Goal: Transaction & Acquisition: Subscribe to service/newsletter

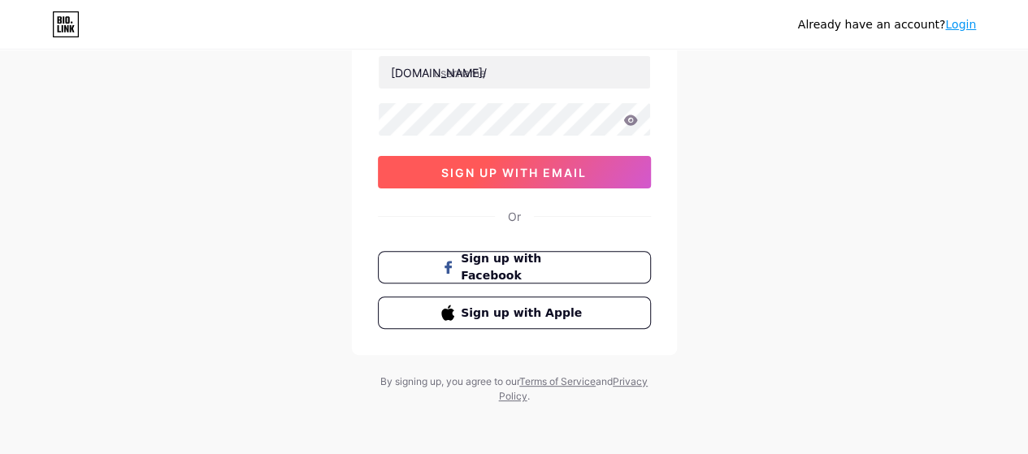
scroll to position [30, 0]
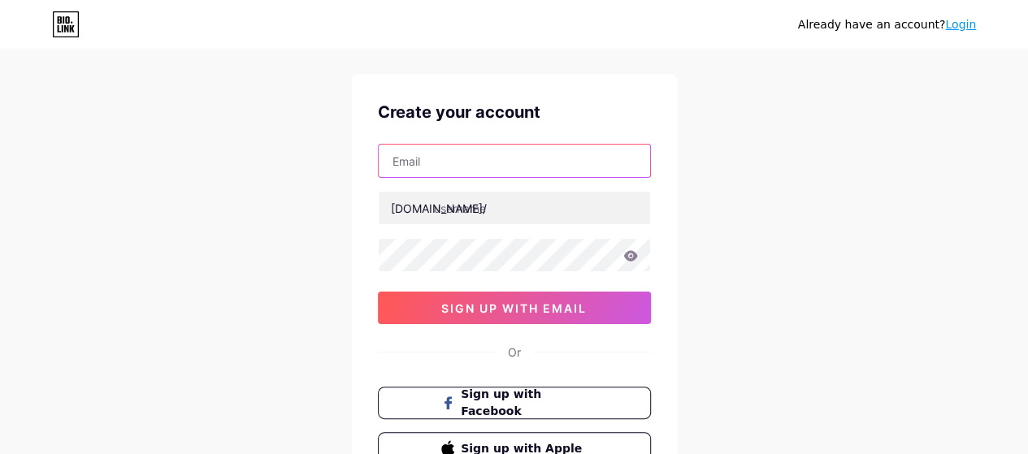
click at [505, 170] on input "text" at bounding box center [514, 161] width 271 height 33
click at [505, 169] on input "text" at bounding box center [514, 161] width 271 height 33
click at [418, 210] on div "[DOMAIN_NAME]/" at bounding box center [439, 208] width 96 height 17
click at [435, 172] on input "text" at bounding box center [514, 161] width 271 height 33
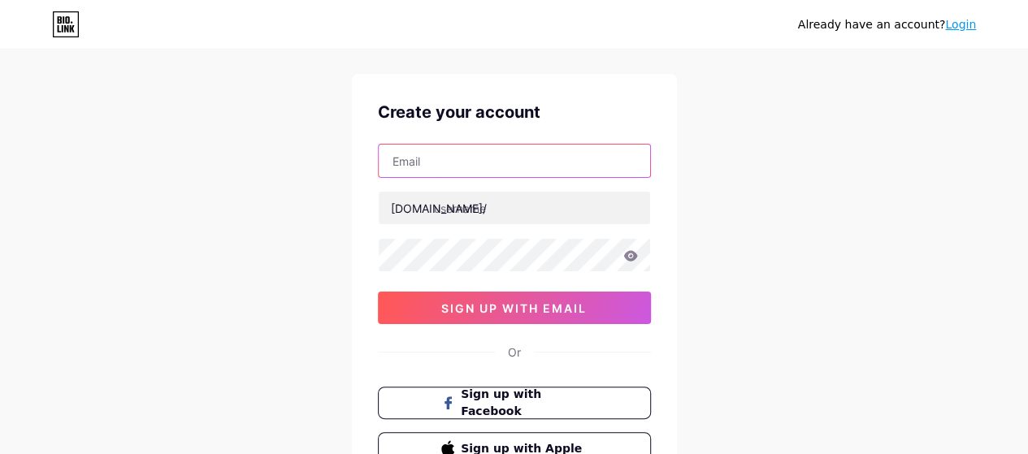
type input "[EMAIL_ADDRESS][DOMAIN_NAME]"
click at [498, 168] on input "[EMAIL_ADDRESS][DOMAIN_NAME]" at bounding box center [514, 161] width 271 height 33
click at [505, 174] on input "[EMAIL_ADDRESS][DOMAIN_NAME]" at bounding box center [514, 161] width 271 height 33
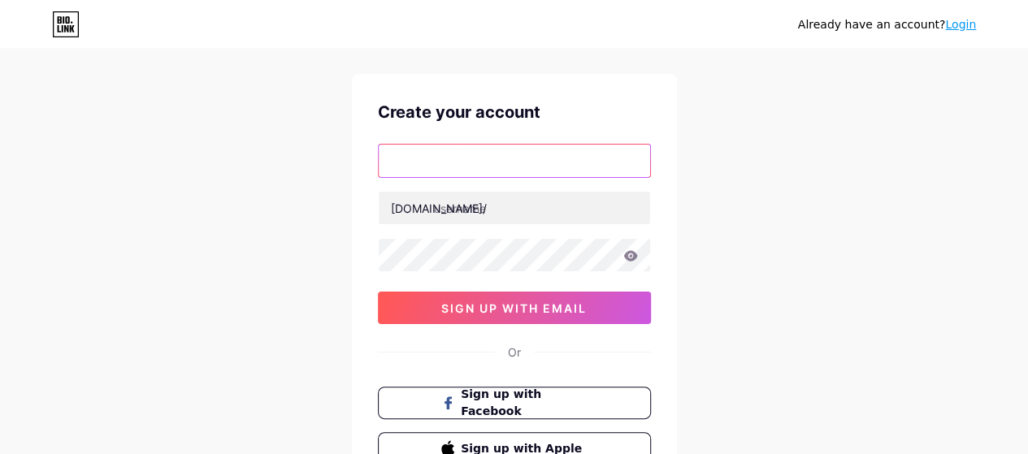
click at [505, 167] on input "text" at bounding box center [514, 161] width 271 height 33
click at [449, 160] on input "text" at bounding box center [514, 161] width 271 height 33
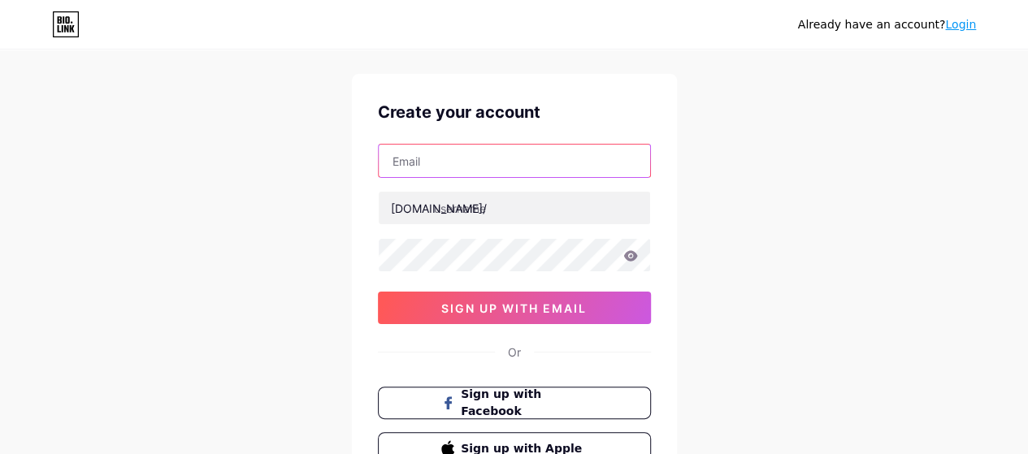
type input "[EMAIL_ADDRESS][DOMAIN_NAME]"
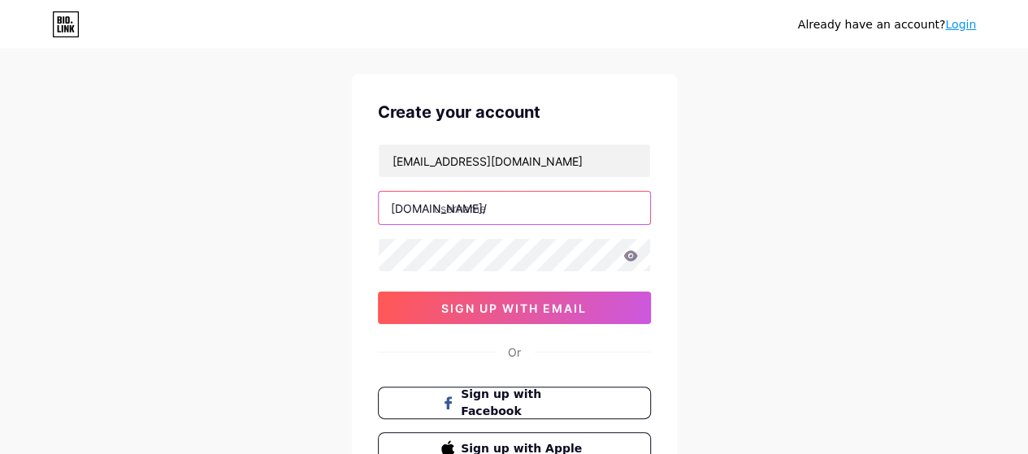
click at [473, 209] on input "text" at bounding box center [514, 208] width 271 height 33
type input "n"
type input "aicungthichlamdep"
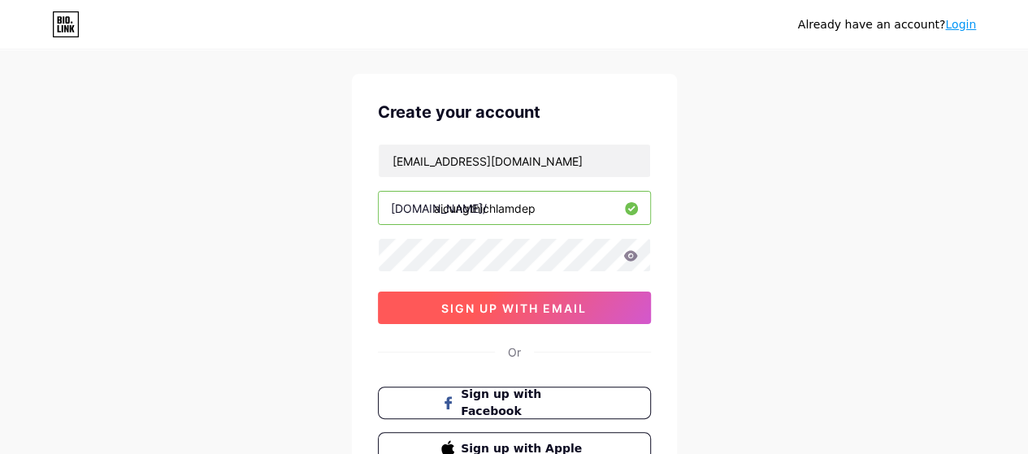
click at [527, 308] on span "sign up with email" at bounding box center [513, 308] width 145 height 14
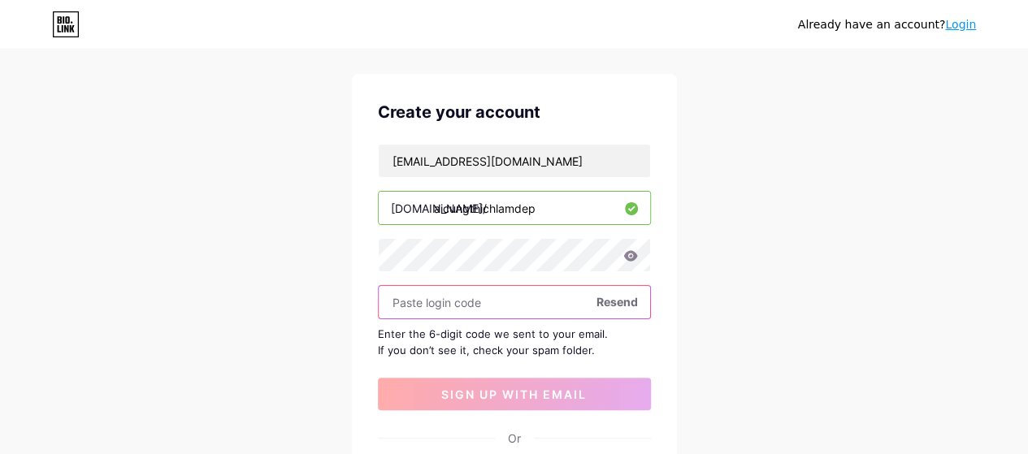
click at [529, 297] on input "text" at bounding box center [514, 302] width 271 height 33
paste input "955786"
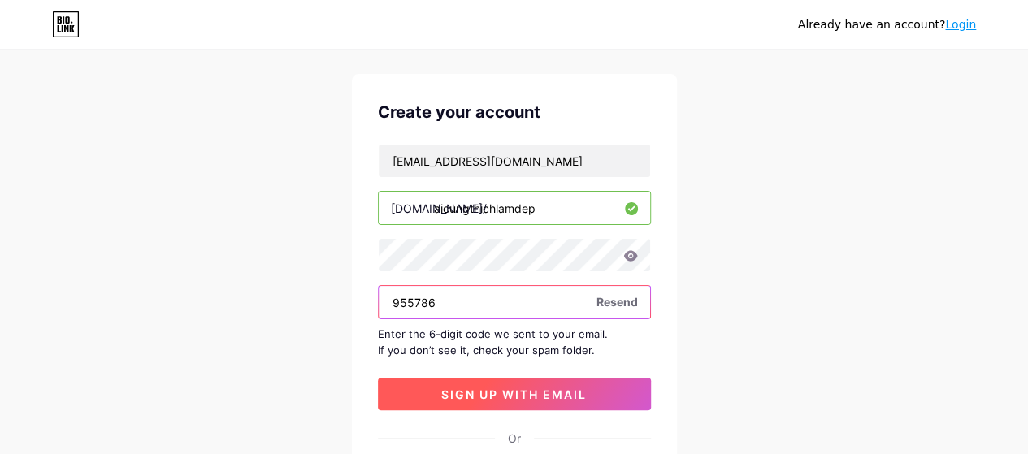
type input "955786"
click at [564, 379] on button "sign up with email" at bounding box center [514, 394] width 273 height 33
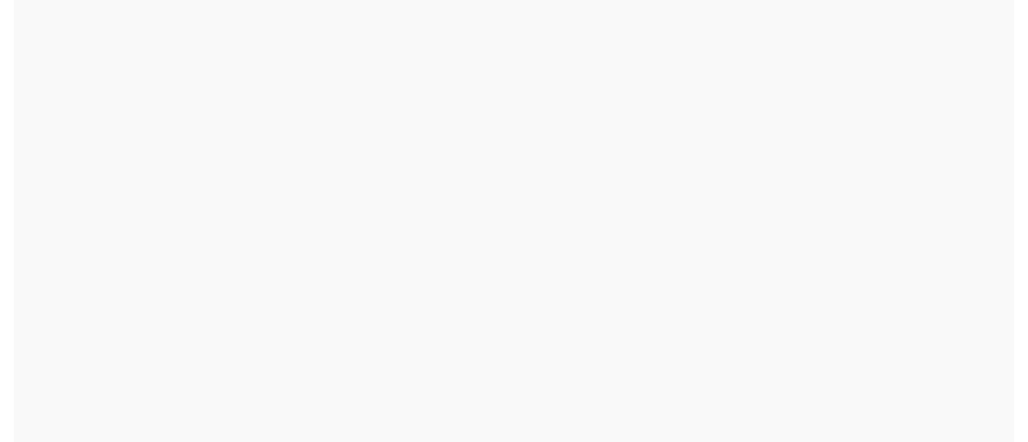
scroll to position [0, 0]
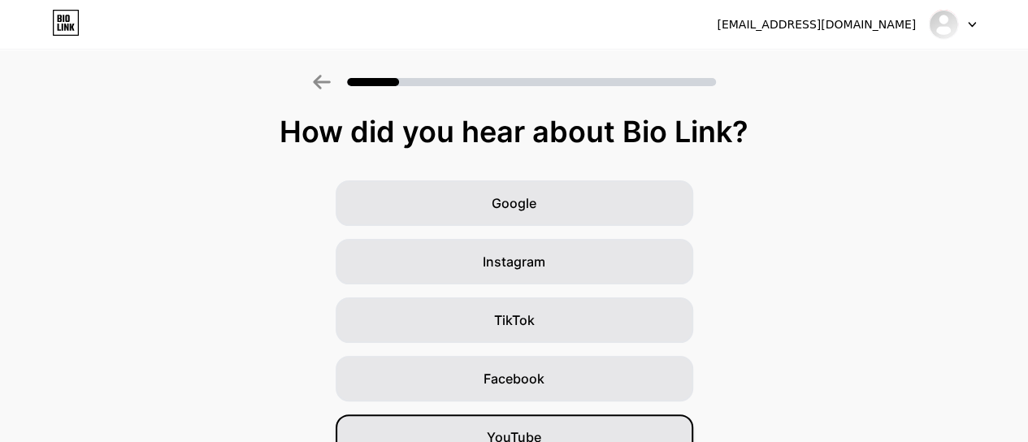
scroll to position [135, 0]
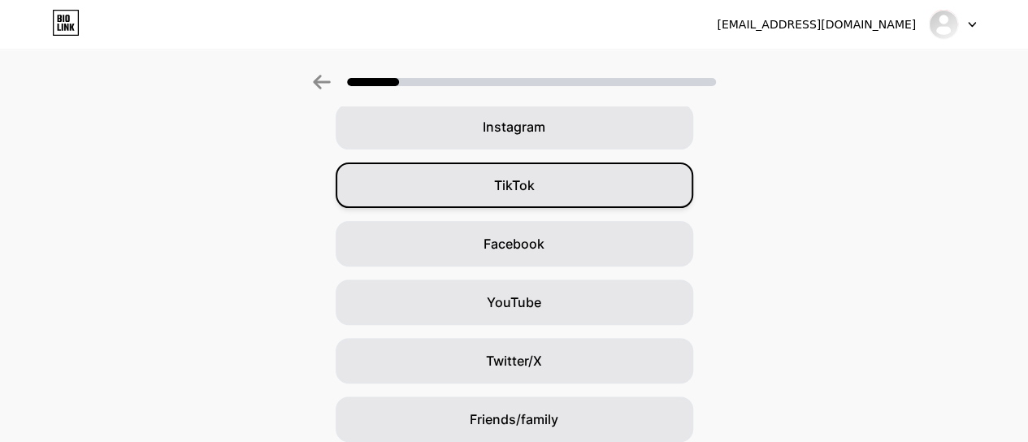
click at [579, 191] on div "TikTok" at bounding box center [515, 186] width 358 height 46
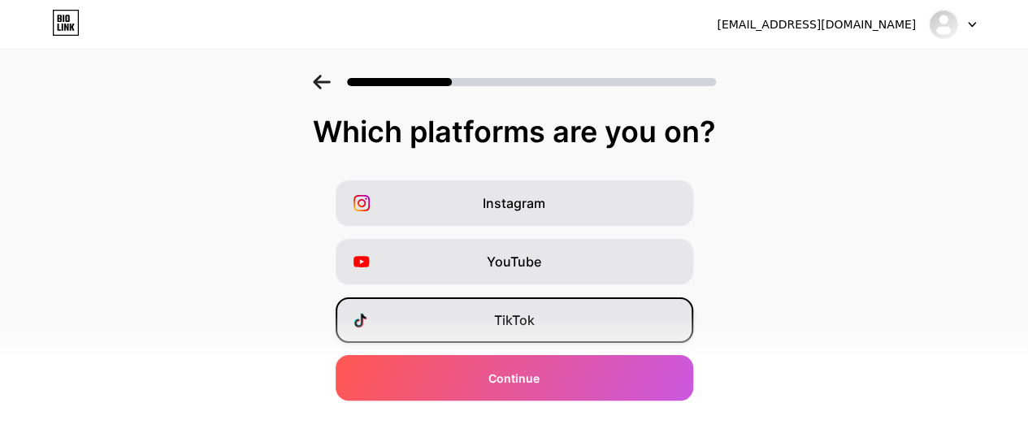
click at [576, 298] on div "TikTok" at bounding box center [515, 320] width 358 height 46
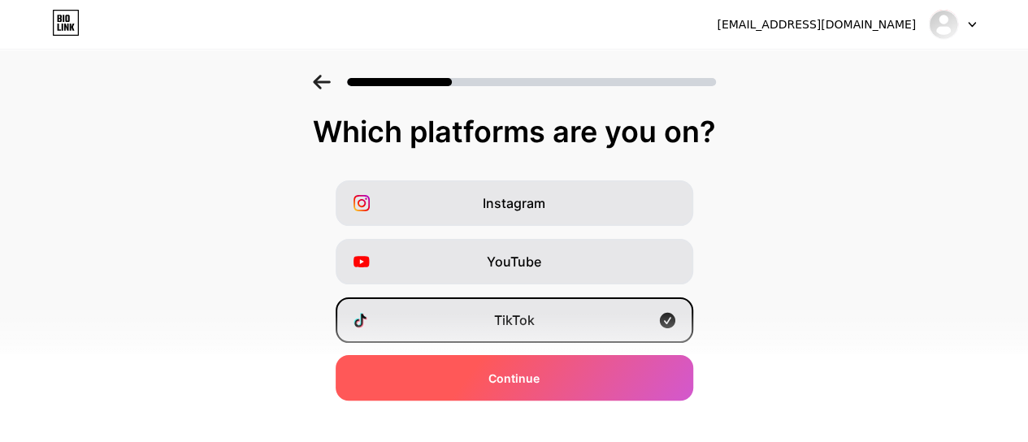
click at [577, 367] on div "Continue" at bounding box center [515, 378] width 358 height 46
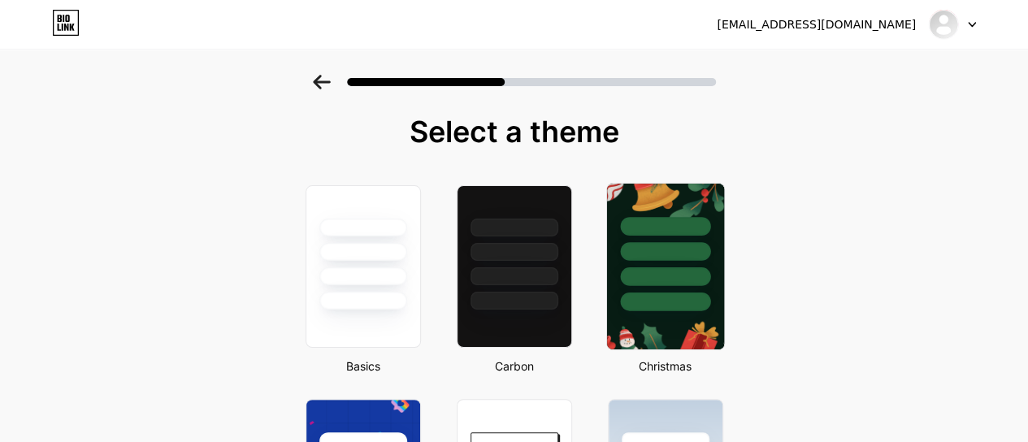
click at [634, 249] on div at bounding box center [665, 251] width 90 height 19
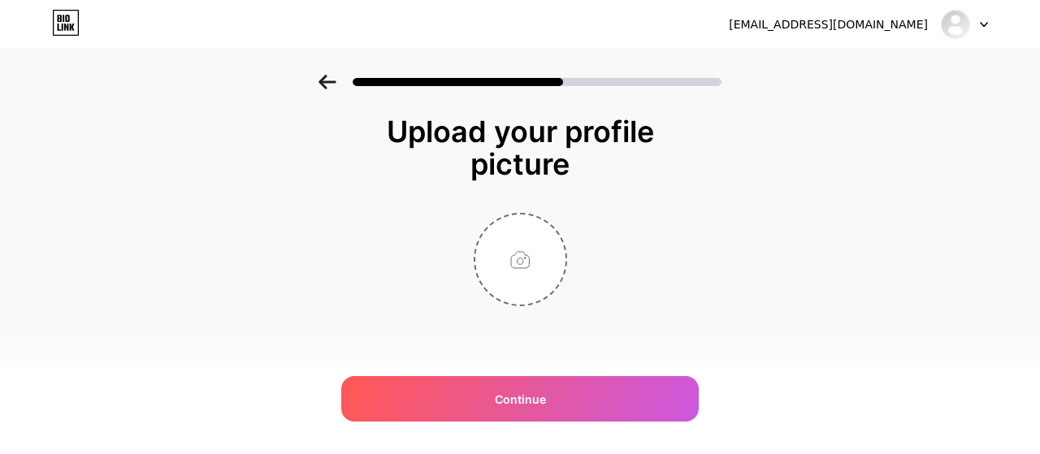
click at [336, 80] on icon at bounding box center [328, 82] width 18 height 15
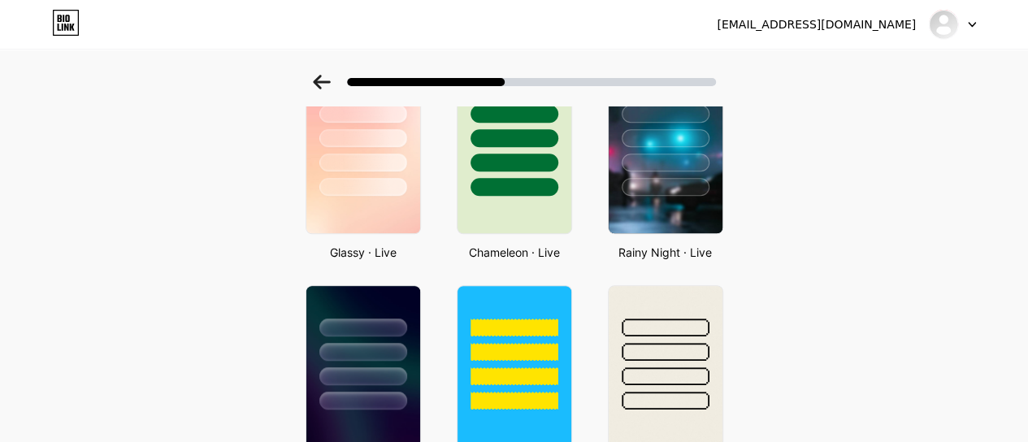
scroll to position [406, 0]
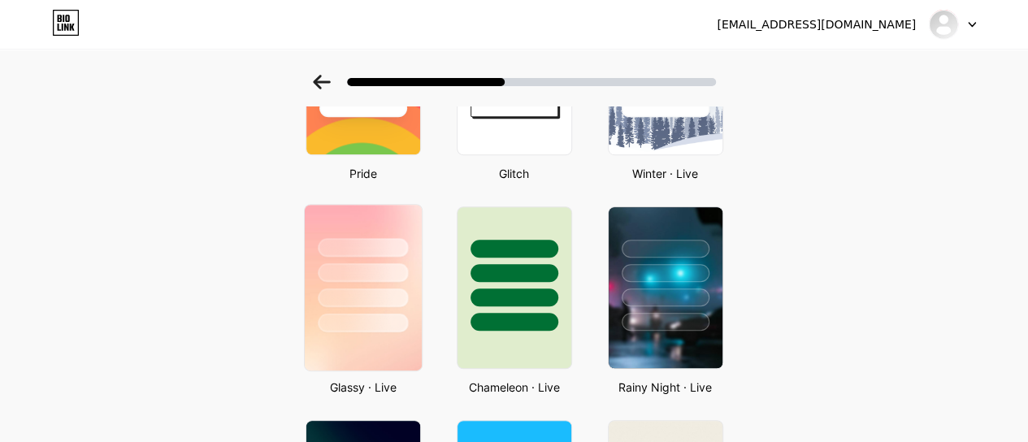
click at [392, 268] on div at bounding box center [363, 272] width 90 height 19
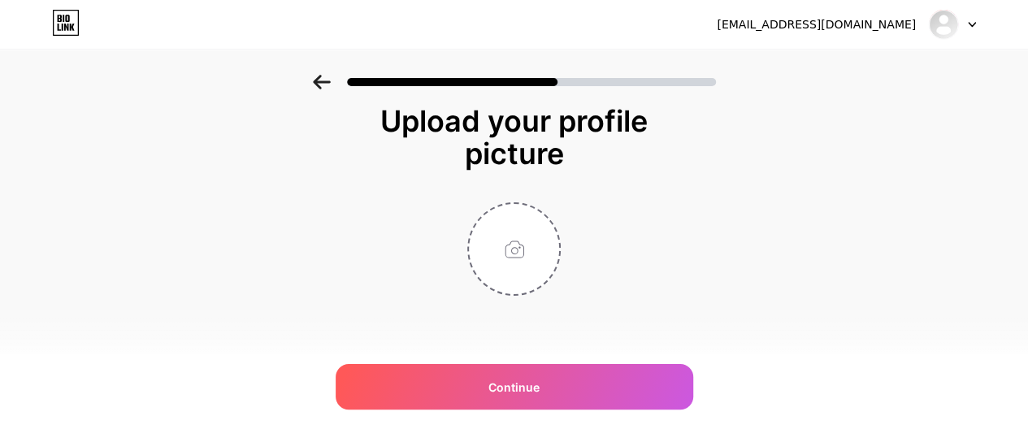
scroll to position [0, 0]
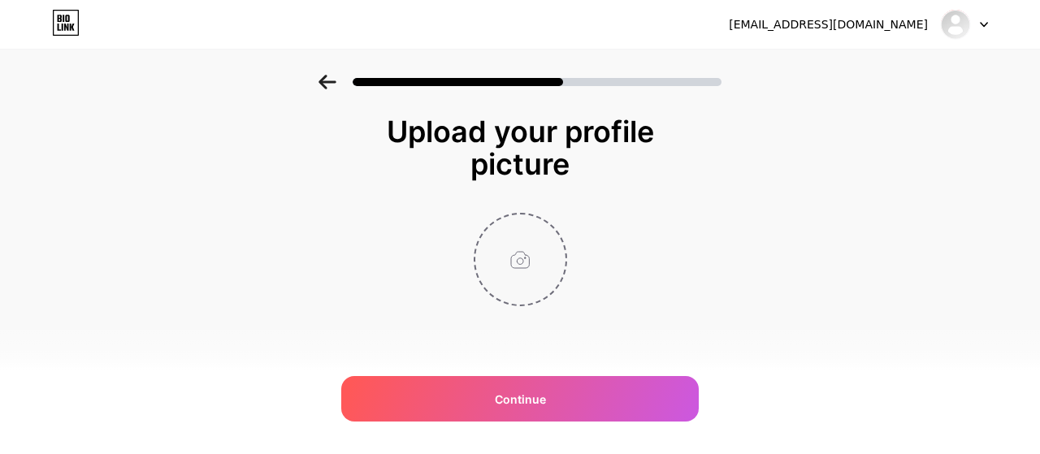
click at [527, 240] on input "file" at bounding box center [520, 260] width 90 height 90
type input "C:\fakepath\piclumen-1753857862659.png"
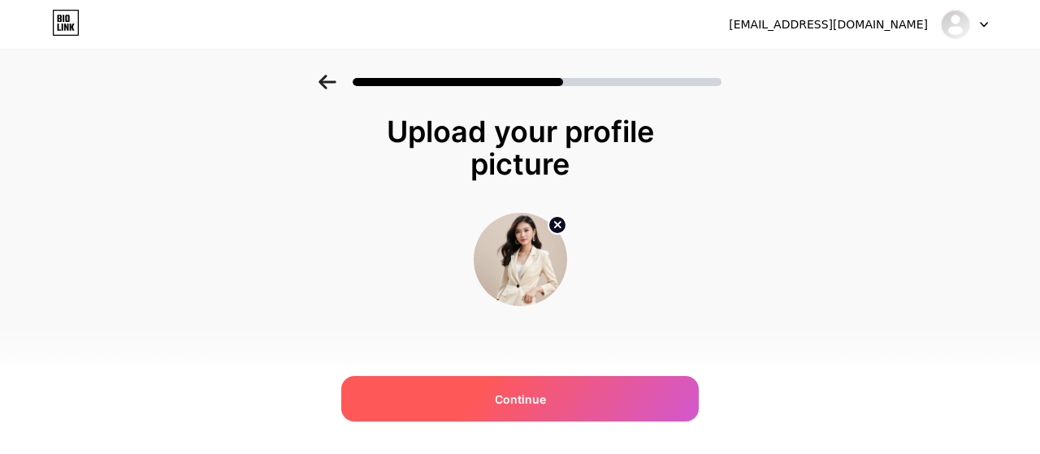
click at [564, 397] on div "Continue" at bounding box center [520, 399] width 358 height 46
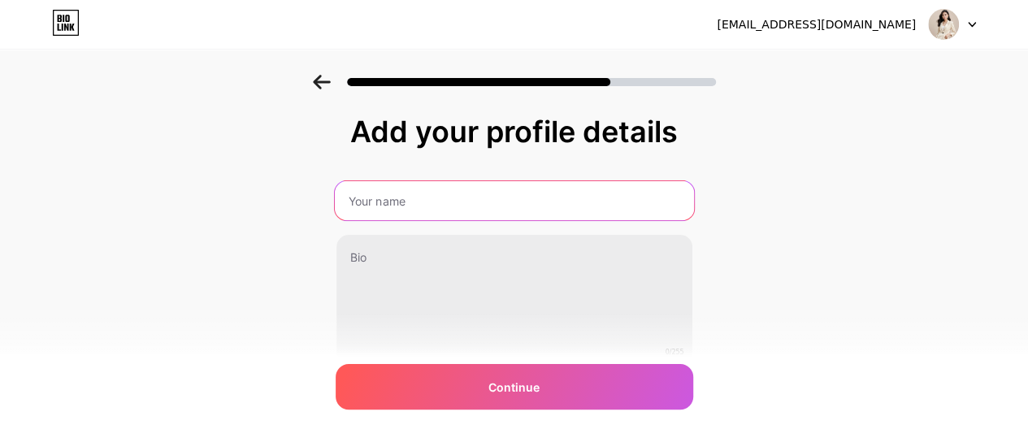
click at [529, 204] on input "text" at bounding box center [513, 200] width 359 height 39
type input "[PERSON_NAME] Làm Đẹp"
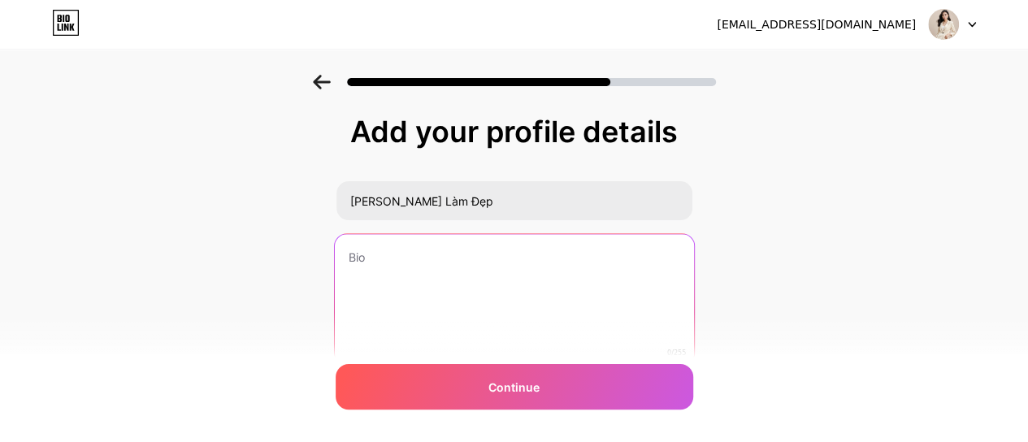
click at [508, 249] on textarea at bounding box center [513, 300] width 359 height 132
paste textarea "✨ Ngọc Thích Làm Đẹp ✨ 💄 Chuyên làm đẹp & chăm sóc da 🌸 Biến hóa nhan sắc, tỏa …"
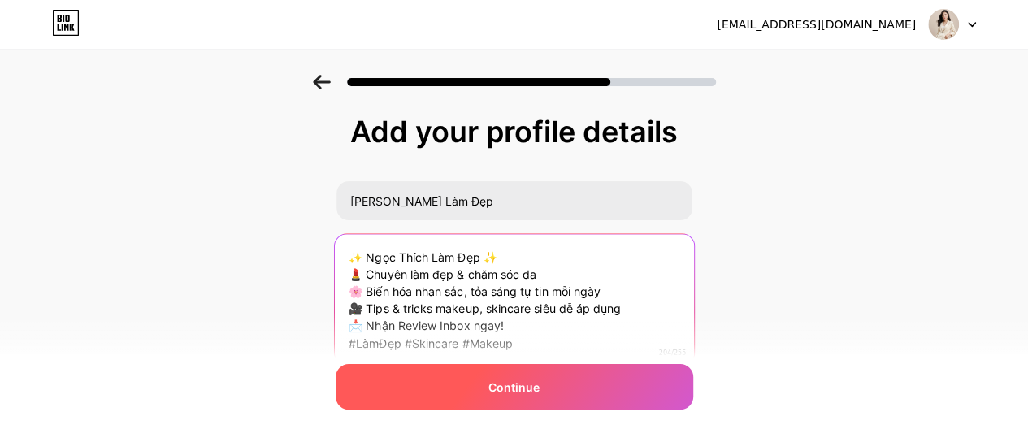
type textarea "✨ Ngọc Thích Làm Đẹp ✨ 💄 Chuyên làm đẹp & chăm sóc da 🌸 Biến hóa nhan sắc, tỏa …"
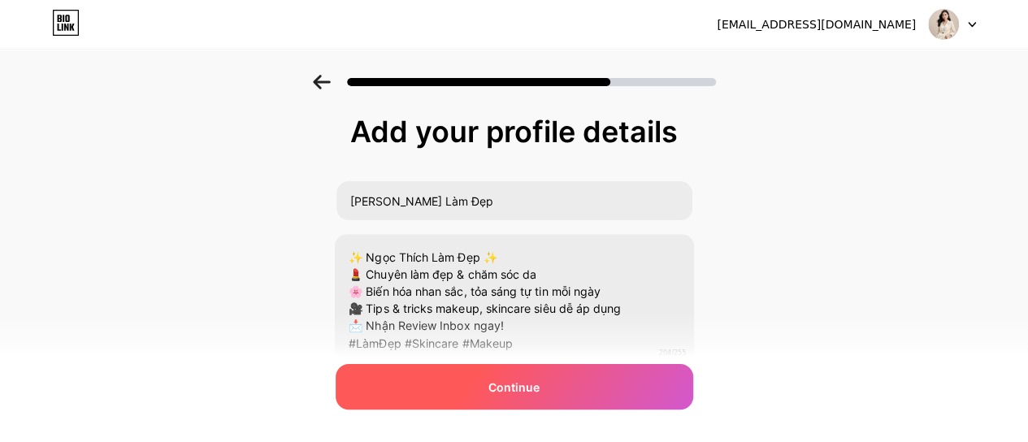
click at [540, 386] on span "Continue" at bounding box center [513, 387] width 51 height 17
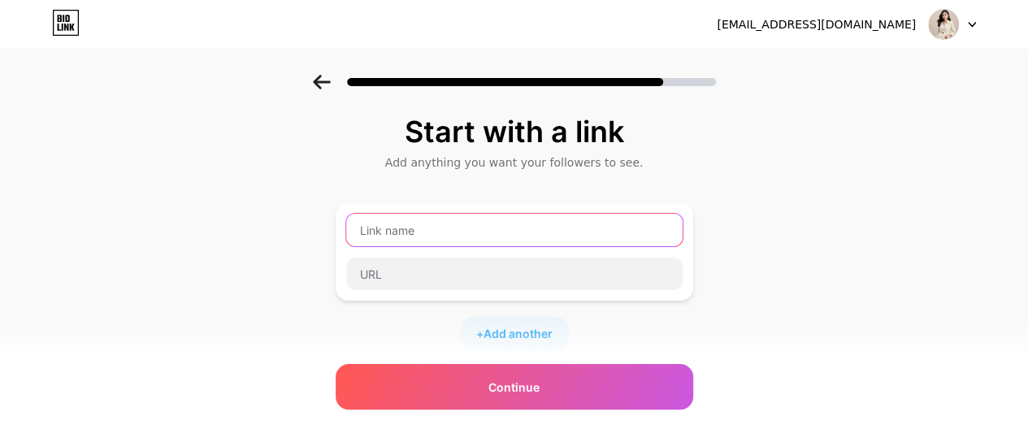
click at [535, 228] on input "text" at bounding box center [514, 230] width 336 height 33
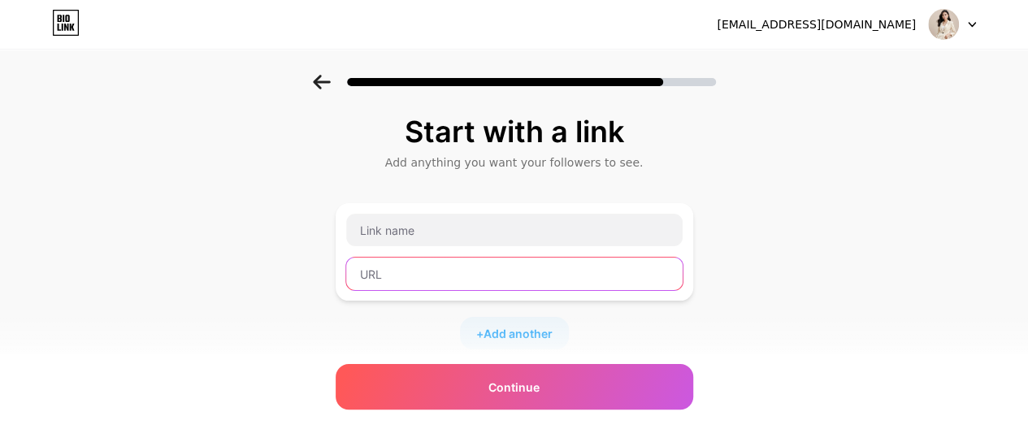
click at [536, 272] on input "text" at bounding box center [514, 274] width 336 height 33
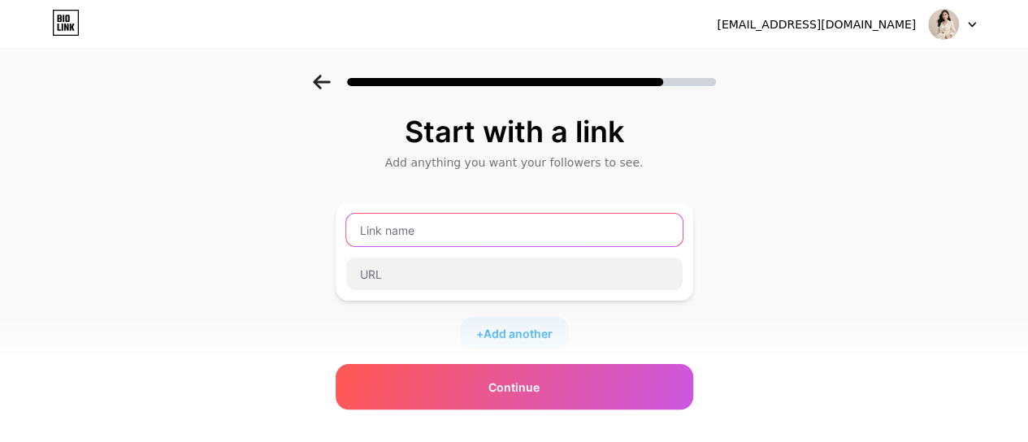
click at [533, 245] on input "text" at bounding box center [514, 230] width 336 height 33
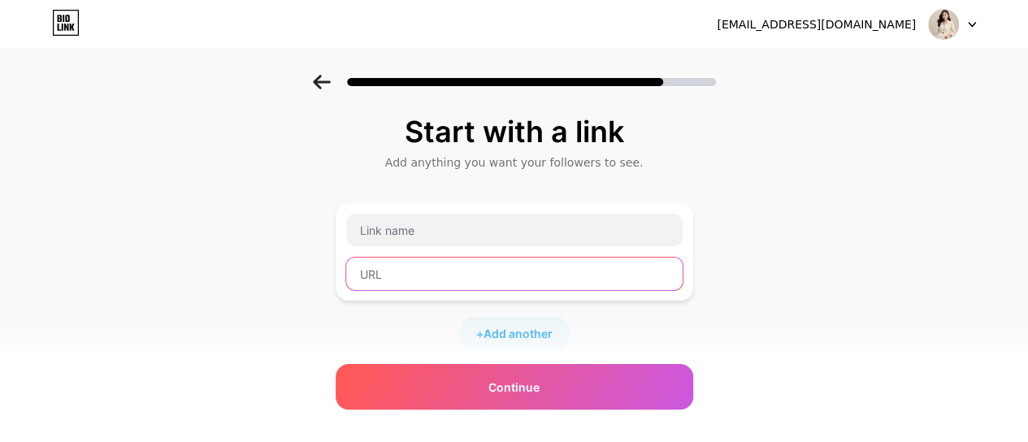
click at [544, 280] on input "text" at bounding box center [514, 274] width 336 height 33
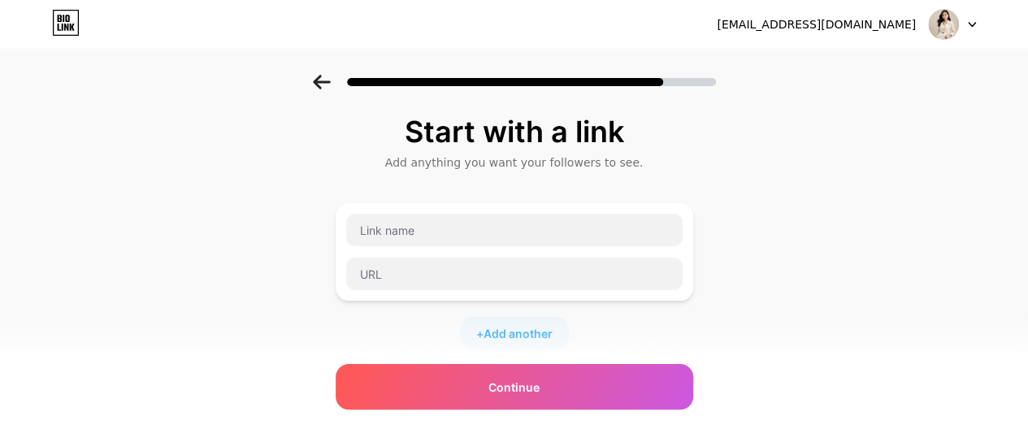
click at [549, 246] on div at bounding box center [514, 252] width 338 height 78
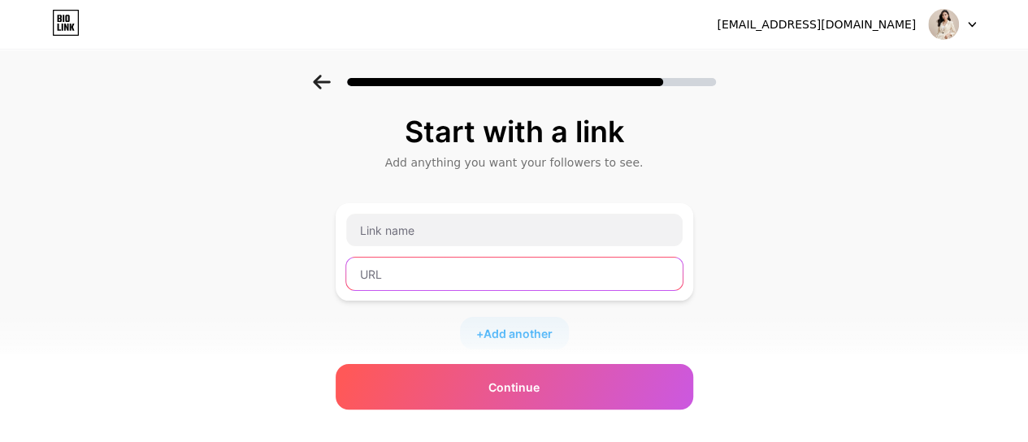
click at [450, 278] on input "text" at bounding box center [514, 274] width 336 height 33
paste input "[URL][DOMAIN_NAME]"
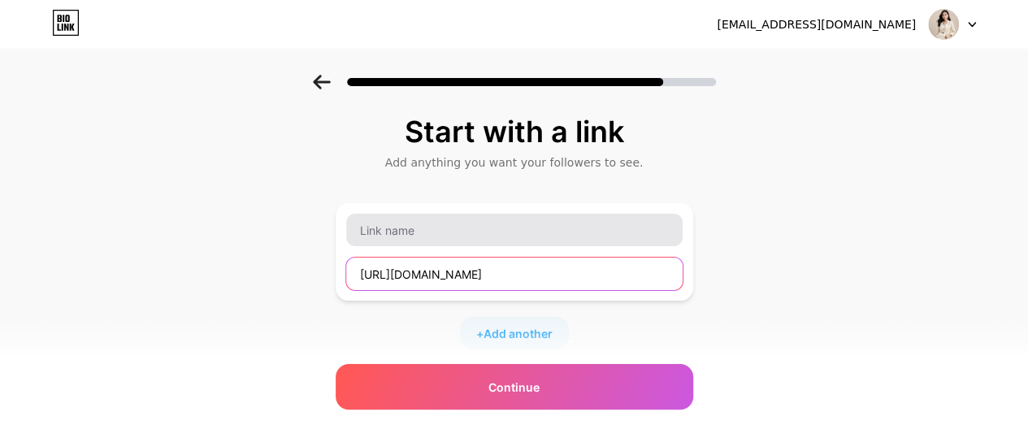
type input "[URL][DOMAIN_NAME]"
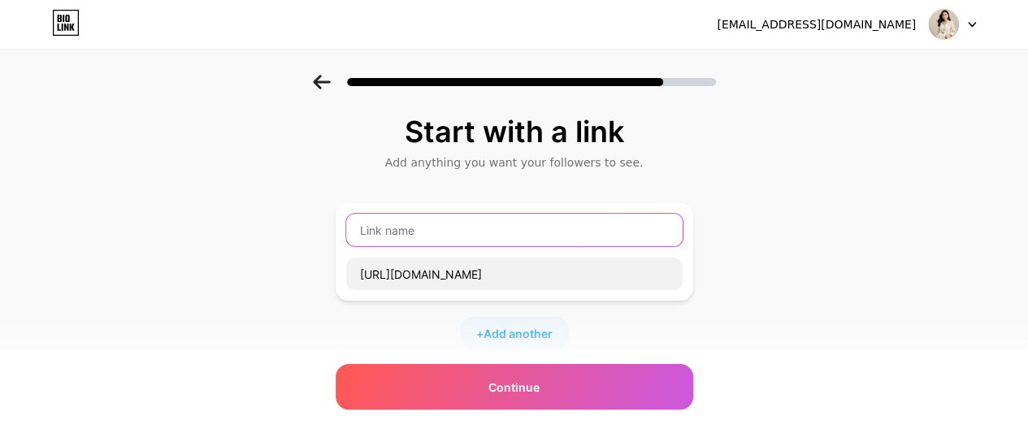
click at [457, 220] on input "text" at bounding box center [514, 230] width 336 height 33
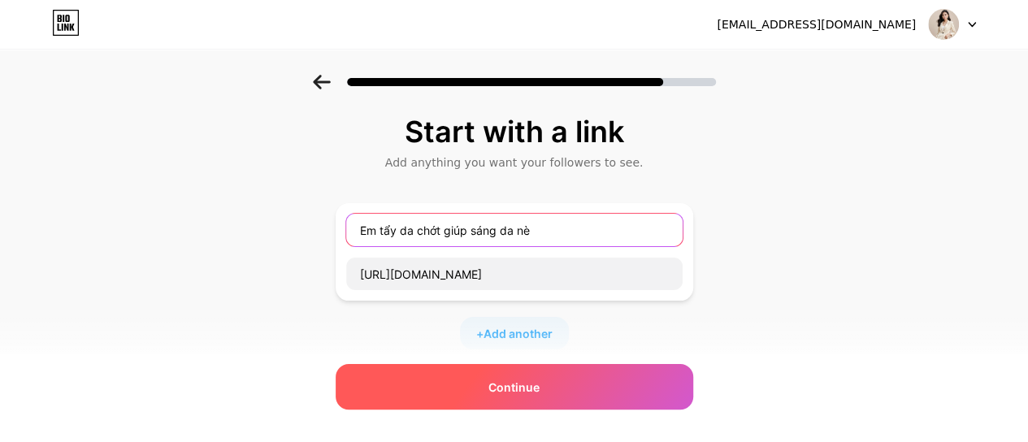
type input "Em tẩy da chớt giúp sáng da nè"
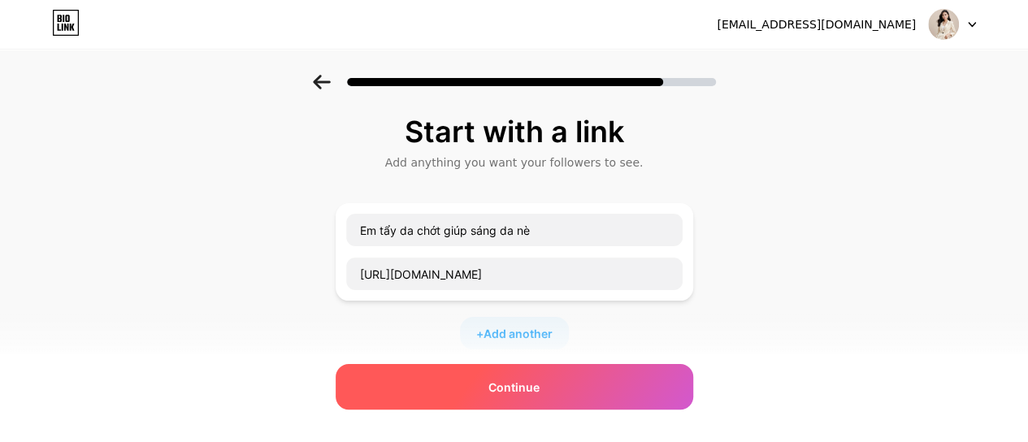
click at [528, 382] on span "Continue" at bounding box center [513, 387] width 51 height 17
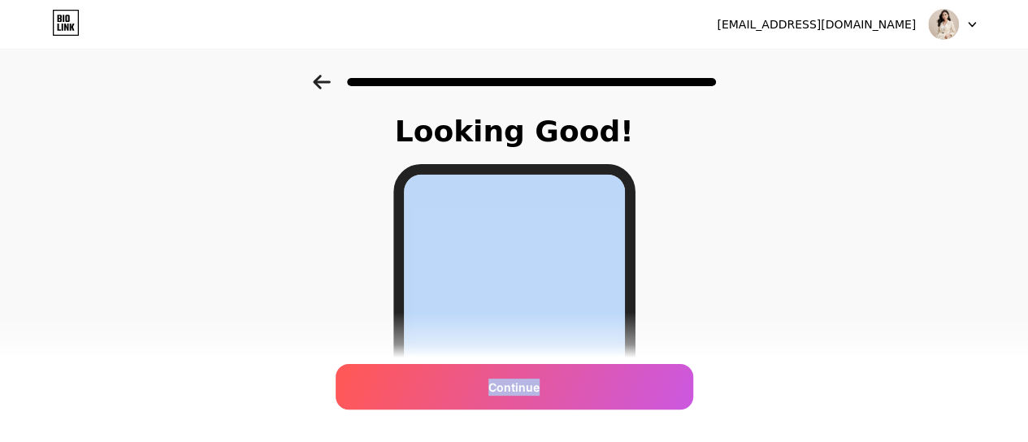
click at [681, 243] on div "Looking Good! Continue" at bounding box center [514, 413] width 1028 height 677
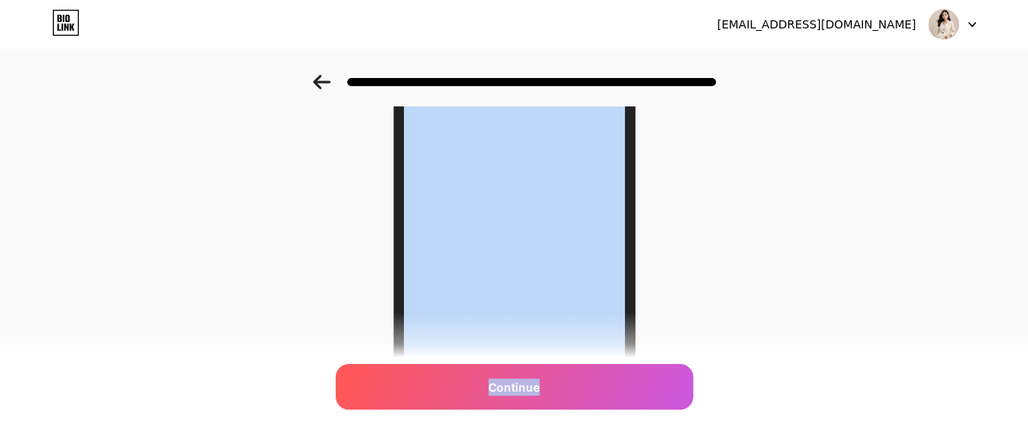
click at [681, 241] on div "Looking Good! Continue" at bounding box center [514, 142] width 1028 height 677
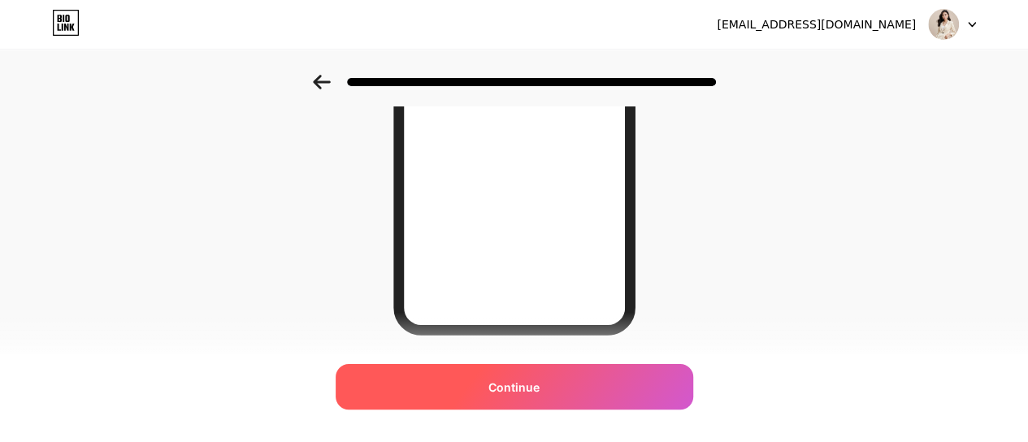
click at [566, 378] on div "Continue" at bounding box center [515, 387] width 358 height 46
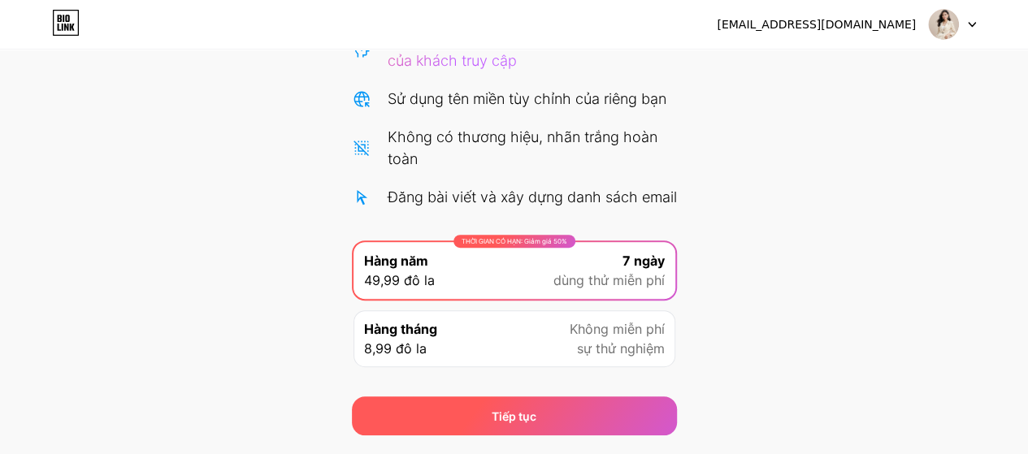
scroll to position [286, 0]
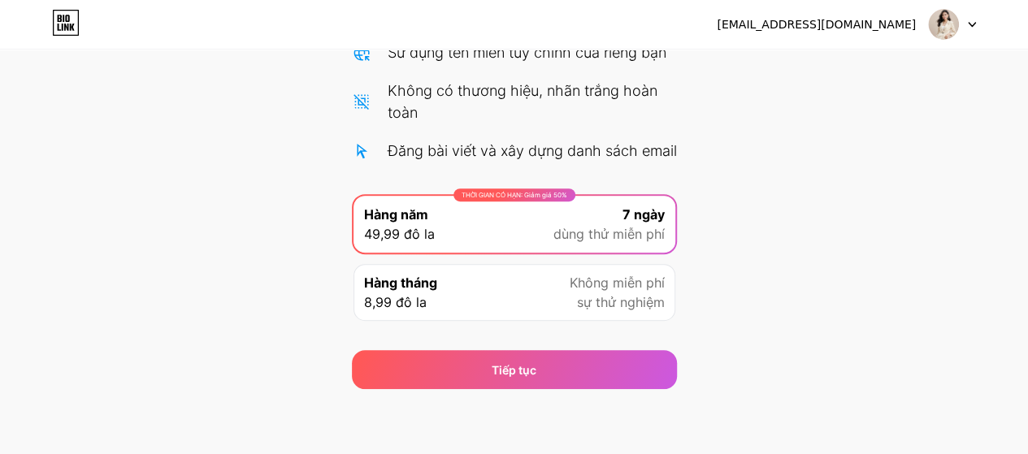
click at [928, 28] on img at bounding box center [943, 24] width 31 height 31
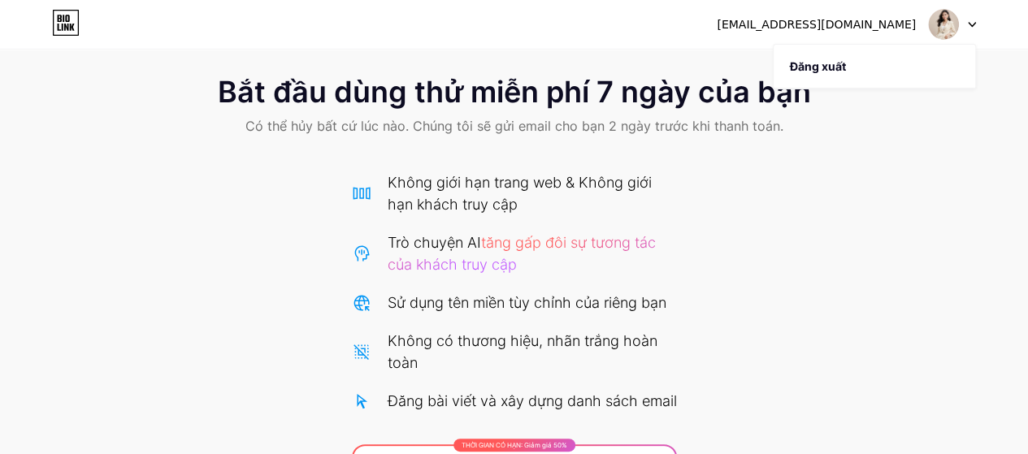
scroll to position [0, 0]
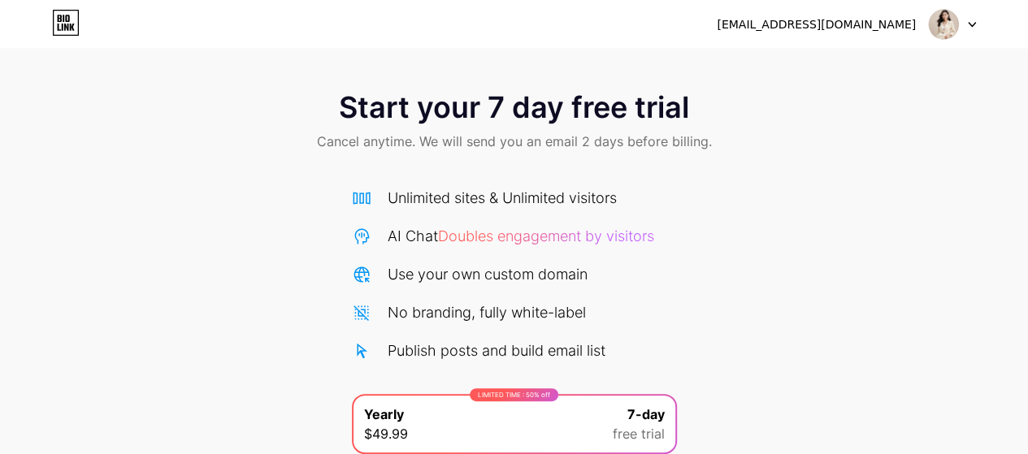
click at [954, 27] on img at bounding box center [943, 24] width 31 height 31
click at [851, 25] on div "[EMAIL_ADDRESS][DOMAIN_NAME]" at bounding box center [816, 24] width 199 height 17
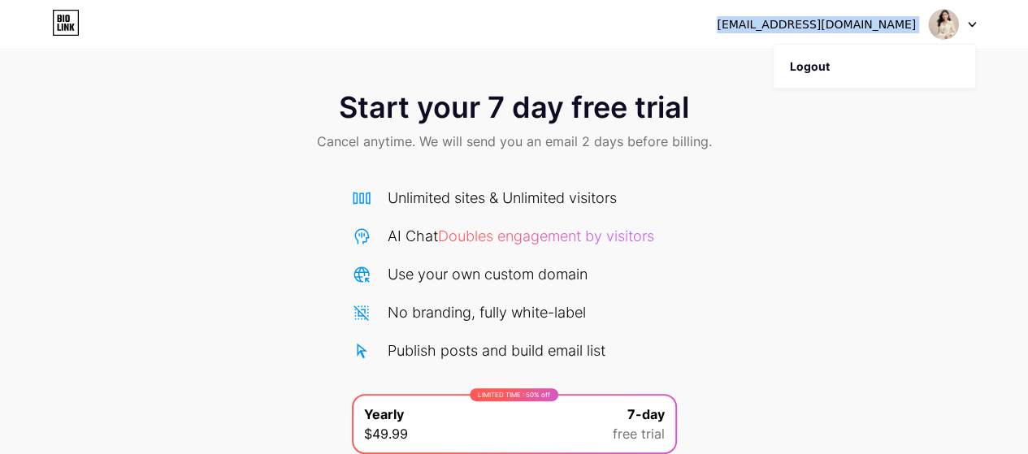
click at [851, 25] on div "[EMAIL_ADDRESS][DOMAIN_NAME]" at bounding box center [816, 24] width 199 height 17
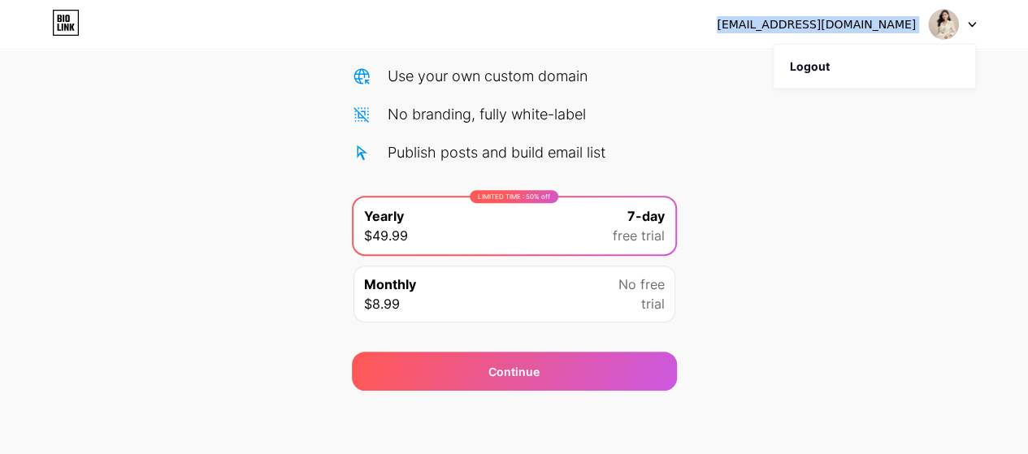
click at [579, 274] on div "Monthly $8.99 No free trial" at bounding box center [514, 294] width 322 height 57
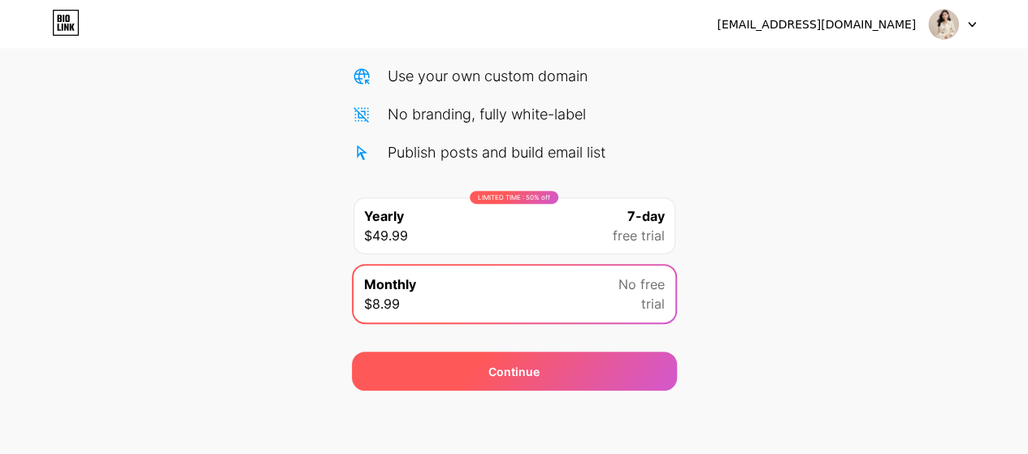
click at [592, 378] on div "Continue" at bounding box center [514, 371] width 325 height 39
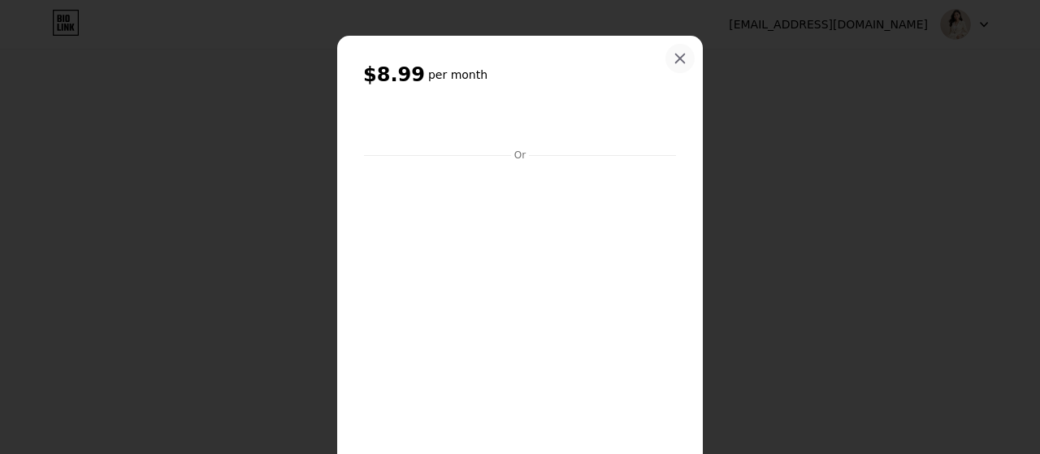
click at [678, 68] on div at bounding box center [680, 58] width 29 height 29
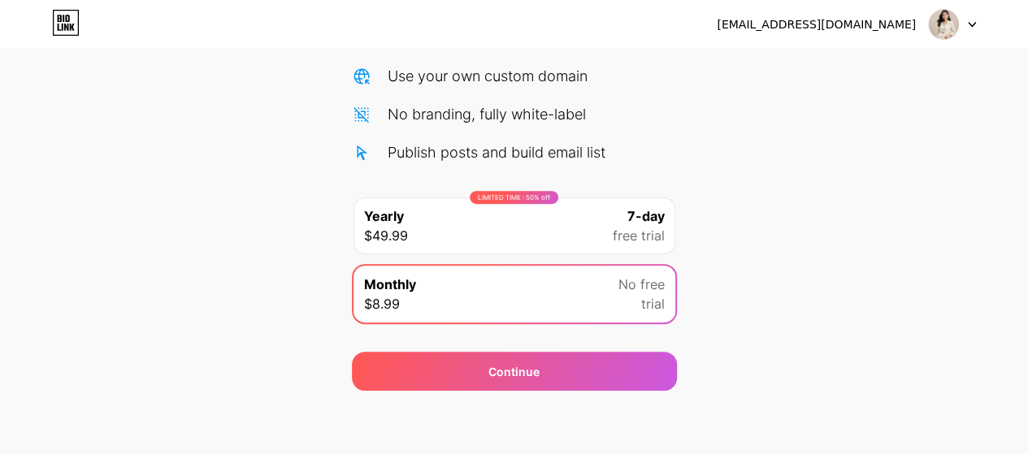
click at [627, 196] on div "LIMITED TIME : 50% off Yearly $49.99 7-day free trial" at bounding box center [514, 226] width 325 height 60
click at [628, 219] on span "7-day" at bounding box center [645, 216] width 37 height 20
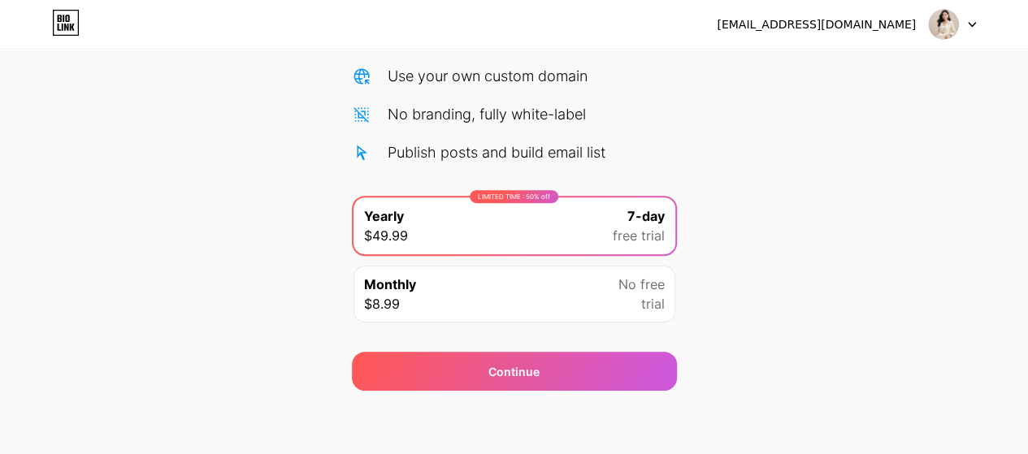
click at [609, 406] on div "[EMAIL_ADDRESS][DOMAIN_NAME] Logout Link Copied Start your 7 day free trial Can…" at bounding box center [514, 129] width 1028 height 654
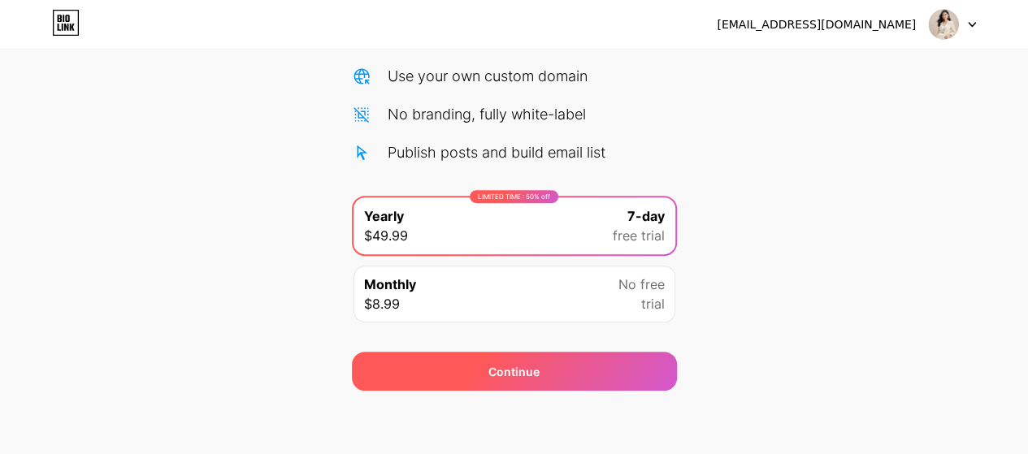
click at [620, 381] on div "Continue" at bounding box center [514, 371] width 325 height 39
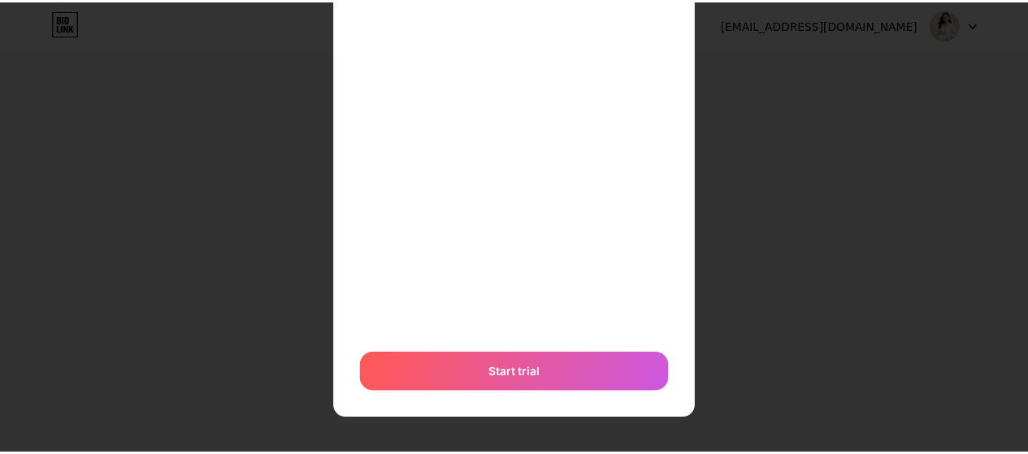
scroll to position [0, 0]
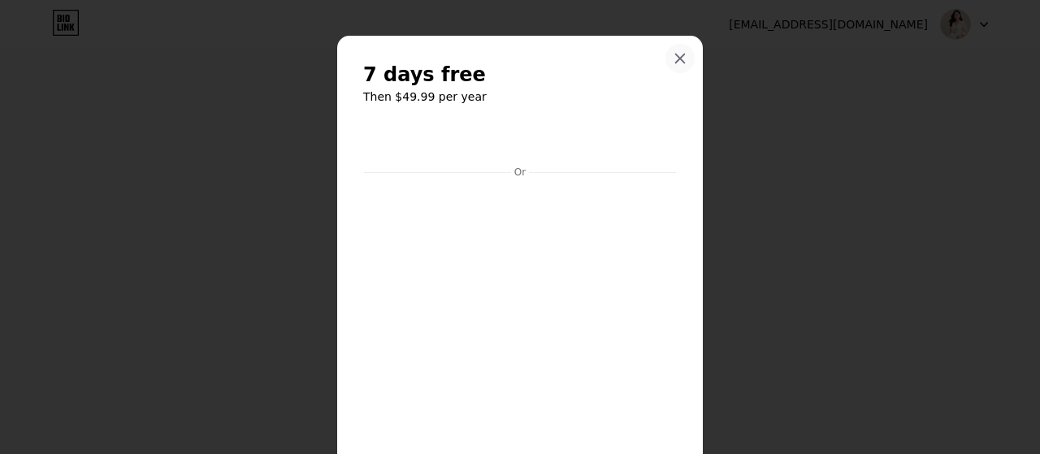
click at [676, 63] on icon at bounding box center [680, 58] width 13 height 13
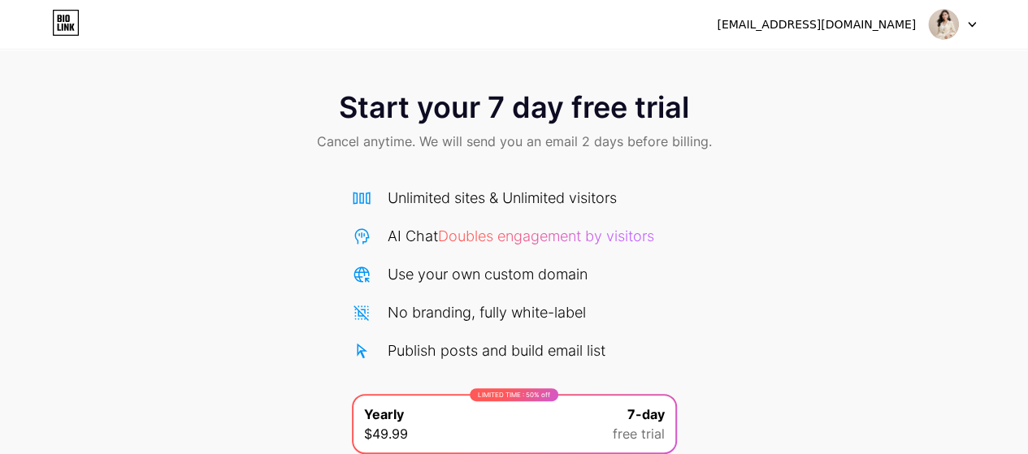
drag, startPoint x: 781, startPoint y: 111, endPoint x: 345, endPoint y: 135, distance: 436.2
click at [345, 135] on span "Cancel anytime. We will send you an email 2 days before billing." at bounding box center [514, 142] width 395 height 20
click at [933, 16] on img at bounding box center [943, 24] width 31 height 31
click at [904, 48] on li "Logout" at bounding box center [875, 67] width 202 height 44
